Goal: Navigation & Orientation: Go to known website

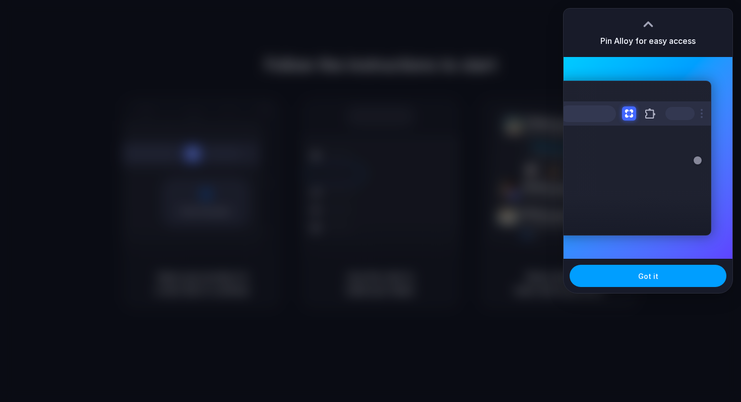
click at [640, 267] on button "Got it" at bounding box center [648, 276] width 157 height 22
